Goal: Task Accomplishment & Management: Complete application form

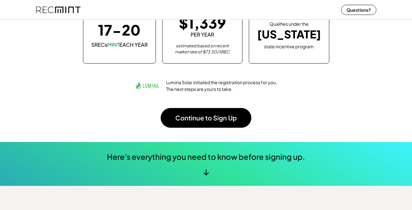
scroll to position [94, 0]
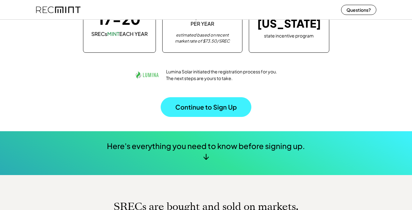
click at [211, 102] on button "Continue to Sign Up" at bounding box center [206, 107] width 91 height 20
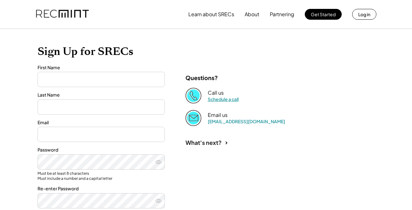
scroll to position [0, 1]
type input "******"
type input "**********"
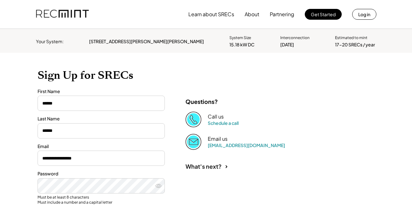
scroll to position [0, 0]
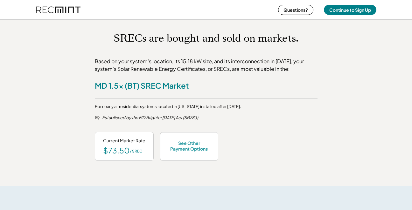
scroll to position [265, 0]
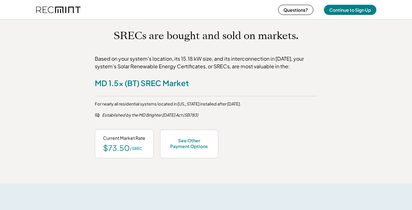
click at [212, 31] on div "SRECs are bought and sold on markets. Based on your system's location, its 15.1…" at bounding box center [206, 94] width 412 height 180
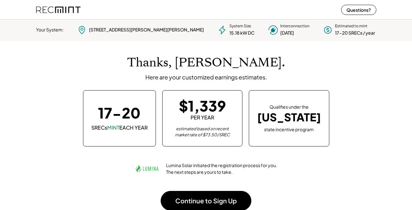
scroll to position [0, 0]
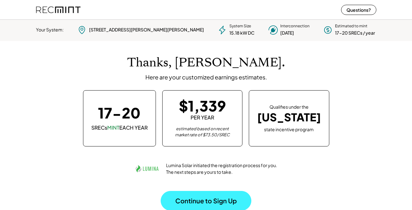
click at [208, 200] on button "Continue to Sign Up" at bounding box center [206, 201] width 91 height 20
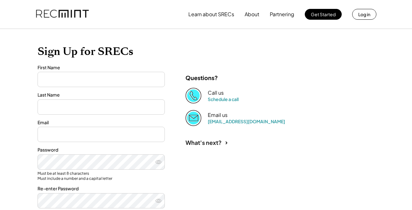
type input "******"
type input "**********"
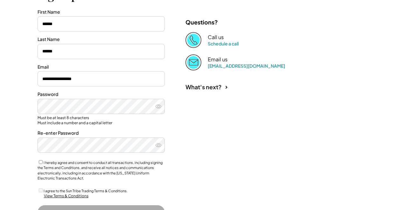
scroll to position [82, 0]
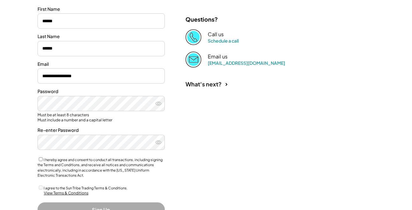
click at [158, 103] on icon at bounding box center [158, 104] width 6 height 6
click at [155, 102] on icon at bounding box center [158, 104] width 6 height 6
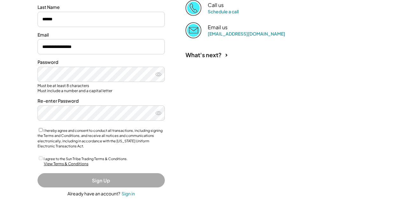
scroll to position [111, 0]
click at [72, 162] on div "View Terms & Conditions" at bounding box center [66, 164] width 45 height 5
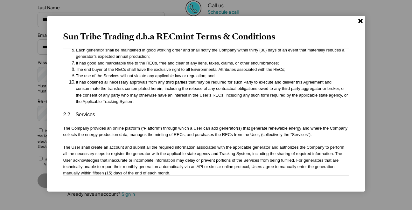
scroll to position [500, 0]
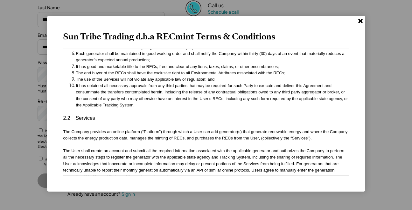
click at [361, 19] on icon at bounding box center [360, 21] width 6 height 6
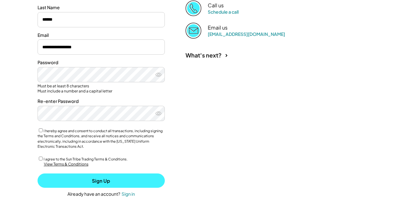
click at [62, 178] on button "Sign Up" at bounding box center [101, 181] width 127 height 14
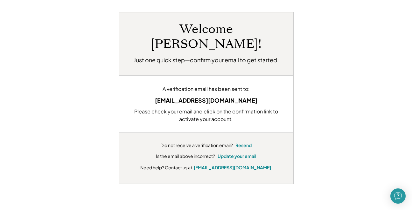
scroll to position [37, 0]
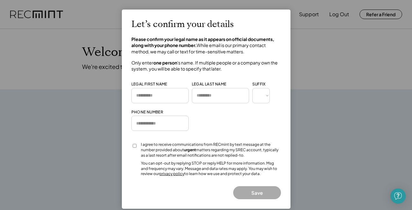
click at [63, 131] on div at bounding box center [206, 105] width 412 height 210
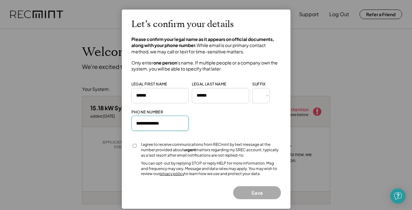
type input "**********"
click at [263, 189] on button "Save" at bounding box center [257, 193] width 48 height 13
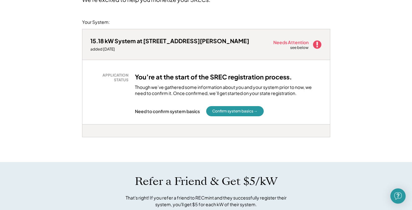
scroll to position [67, 0]
click at [234, 109] on button "Confirm system basics →" at bounding box center [235, 111] width 58 height 10
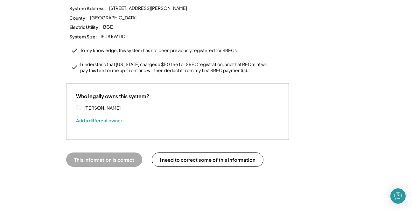
scroll to position [100, 0]
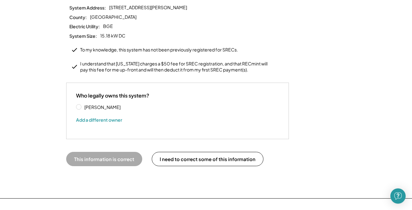
click at [82, 105] on label "[PERSON_NAME]" at bounding box center [110, 107] width 57 height 4
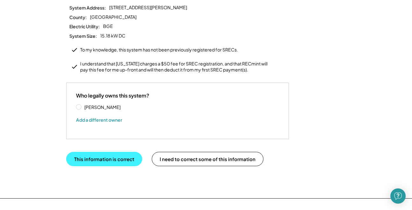
click at [96, 152] on button "This information is correct" at bounding box center [104, 159] width 76 height 14
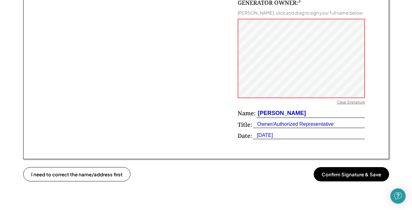
scroll to position [467, 0]
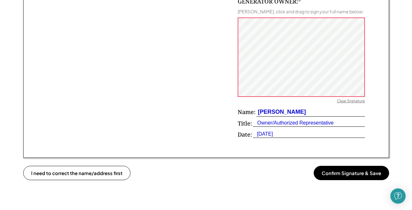
click at [341, 169] on button "Confirm Signature & Save" at bounding box center [351, 173] width 75 height 14
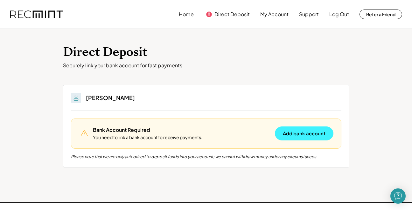
click at [308, 134] on button "Add bank account" at bounding box center [304, 134] width 59 height 14
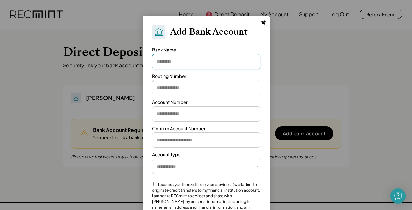
click at [186, 60] on input "input" at bounding box center [206, 61] width 108 height 15
type input "******"
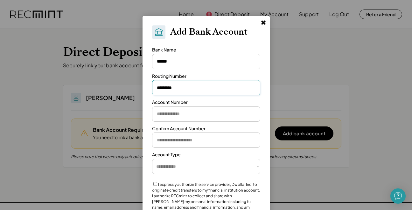
type input "*********"
click at [168, 112] on input "input" at bounding box center [206, 114] width 108 height 15
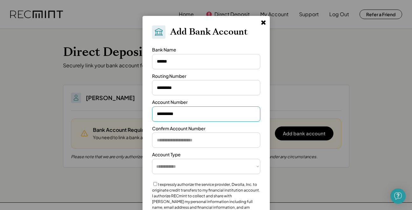
type input "**********"
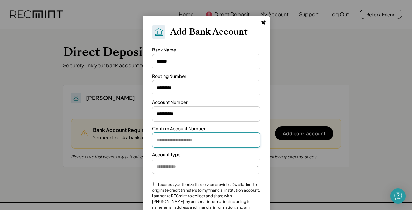
click at [162, 139] on input "input" at bounding box center [206, 140] width 108 height 15
type input "**********"
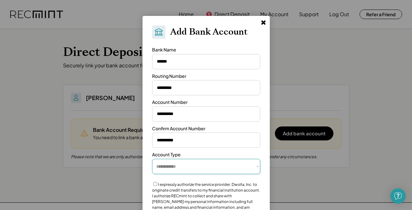
select select "**********"
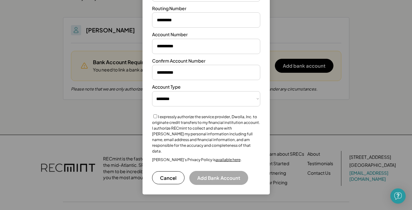
scroll to position [79, 0]
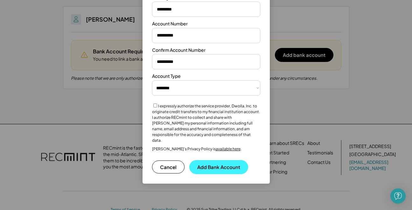
click at [221, 160] on button "Add Bank Account" at bounding box center [218, 167] width 59 height 14
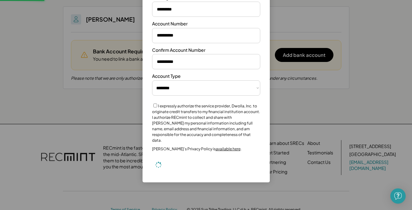
select select "**********"
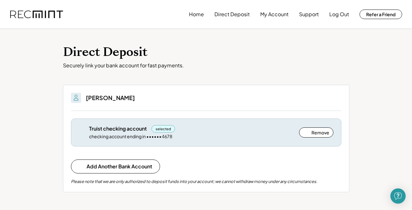
scroll to position [0, 0]
click at [198, 15] on button "Home" at bounding box center [196, 14] width 15 height 13
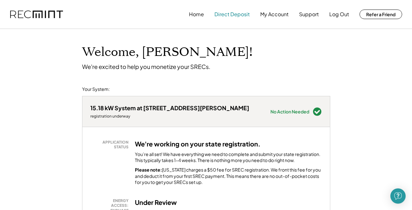
click at [237, 14] on button "Direct Deposit" at bounding box center [232, 14] width 35 height 13
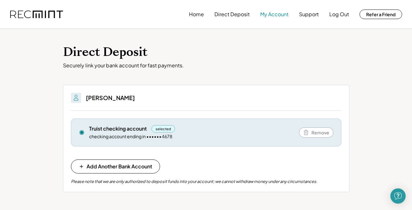
click at [279, 13] on button "My Account" at bounding box center [274, 14] width 28 height 13
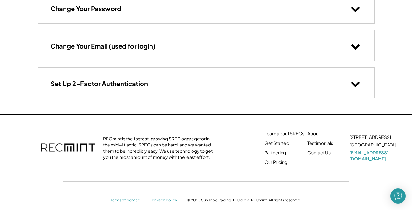
scroll to position [111, 0]
click at [355, 83] on icon at bounding box center [356, 84] width 10 height 10
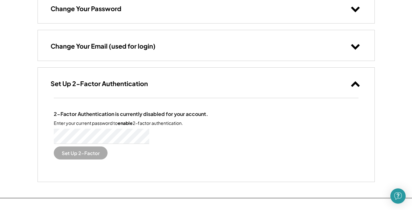
click at [78, 153] on button "Set Up 2-Factor" at bounding box center [81, 153] width 54 height 13
click at [89, 154] on button "Set Up 2-Factor" at bounding box center [81, 153] width 54 height 13
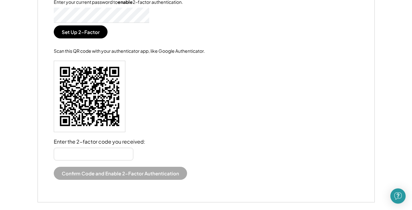
scroll to position [236, 0]
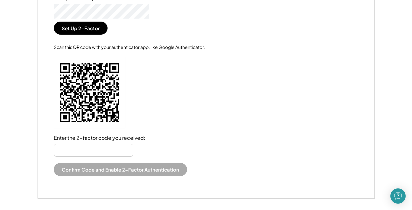
click at [148, 79] on div "Scan this QR code with your authenticator app, like Google Authenticator. Enter…" at bounding box center [206, 110] width 305 height 132
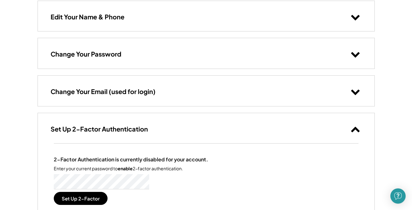
scroll to position [47, 0]
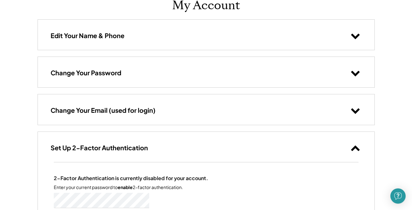
click at [358, 144] on icon at bounding box center [356, 148] width 10 height 10
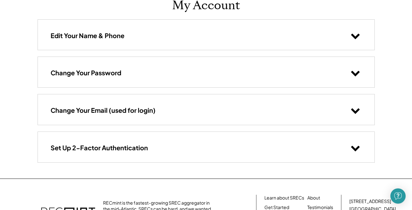
click at [353, 147] on use at bounding box center [355, 148] width 9 height 5
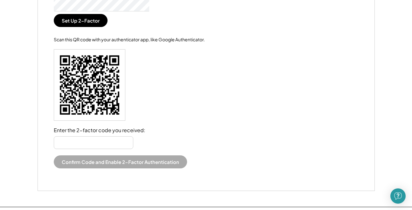
scroll to position [240, 0]
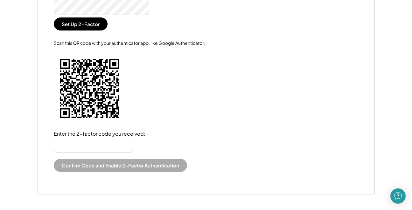
click at [90, 146] on input "input" at bounding box center [94, 146] width 80 height 13
click at [219, 81] on div "Scan this QR code with your authenticator app, like Google Authenticator. Enter…" at bounding box center [206, 106] width 305 height 132
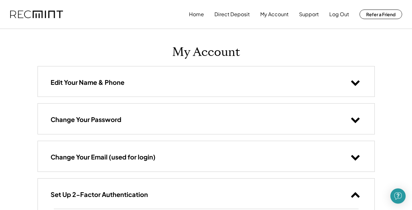
scroll to position [0, 0]
click at [334, 15] on button "Log Out" at bounding box center [339, 14] width 20 height 13
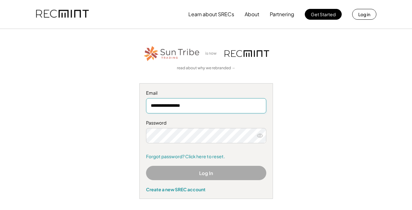
click at [339, 69] on div "**********" at bounding box center [206, 122] width 392 height 154
